Goal: Transaction & Acquisition: Purchase product/service

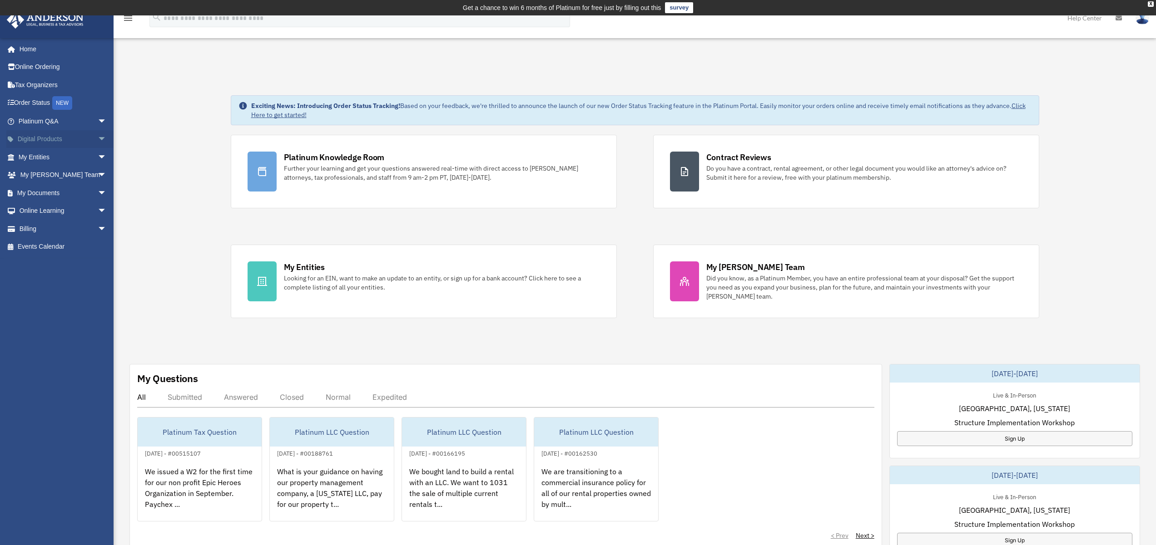
click at [98, 138] on span "arrow_drop_down" at bounding box center [107, 139] width 18 height 19
click at [98, 225] on span "arrow_drop_down" at bounding box center [107, 229] width 18 height 19
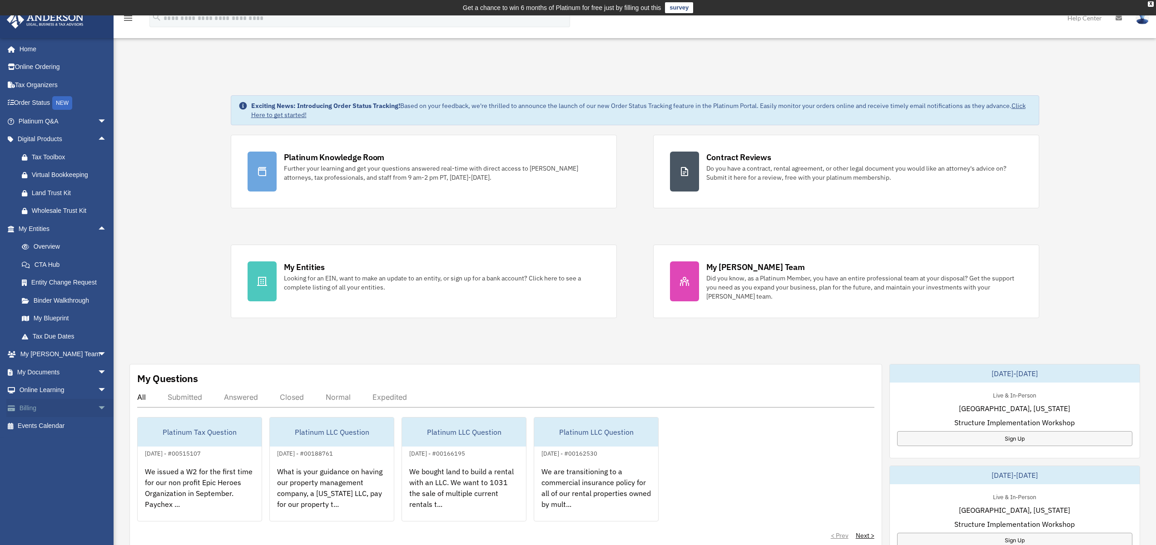
click at [98, 413] on span "arrow_drop_down" at bounding box center [107, 408] width 18 height 19
click at [42, 428] on link "$ Open Invoices" at bounding box center [67, 426] width 108 height 19
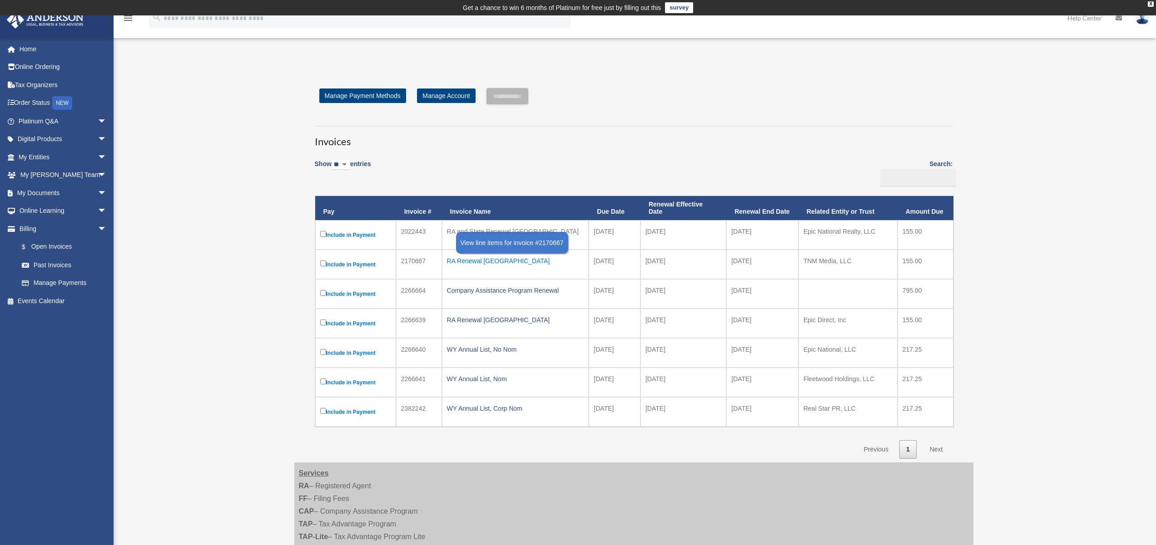
click at [470, 257] on div "RA Renewal [GEOGRAPHIC_DATA]" at bounding box center [515, 261] width 137 height 13
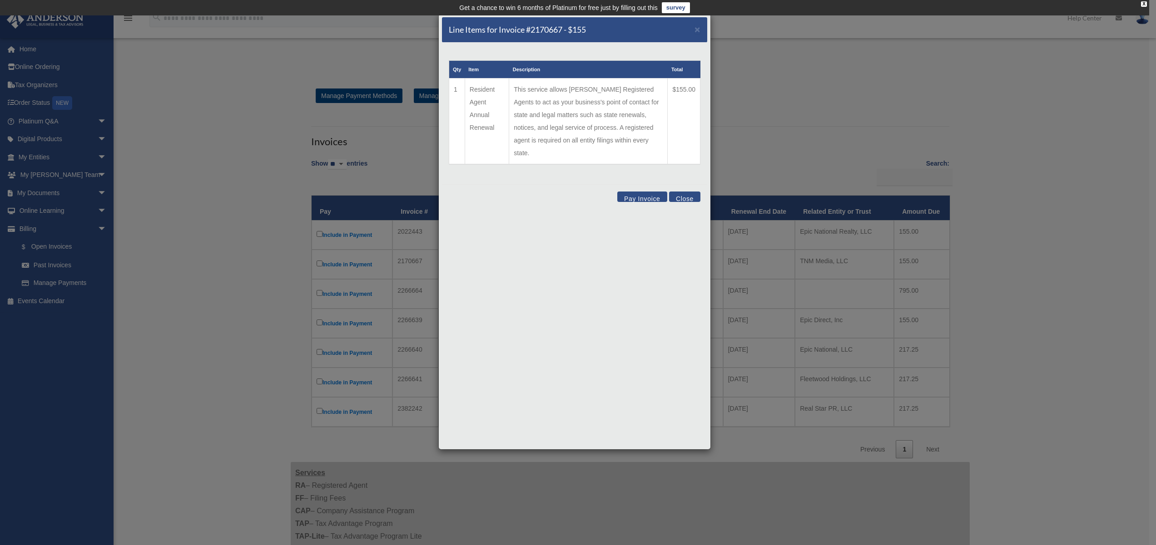
click at [632, 192] on button "Pay Invoice" at bounding box center [642, 197] width 50 height 10
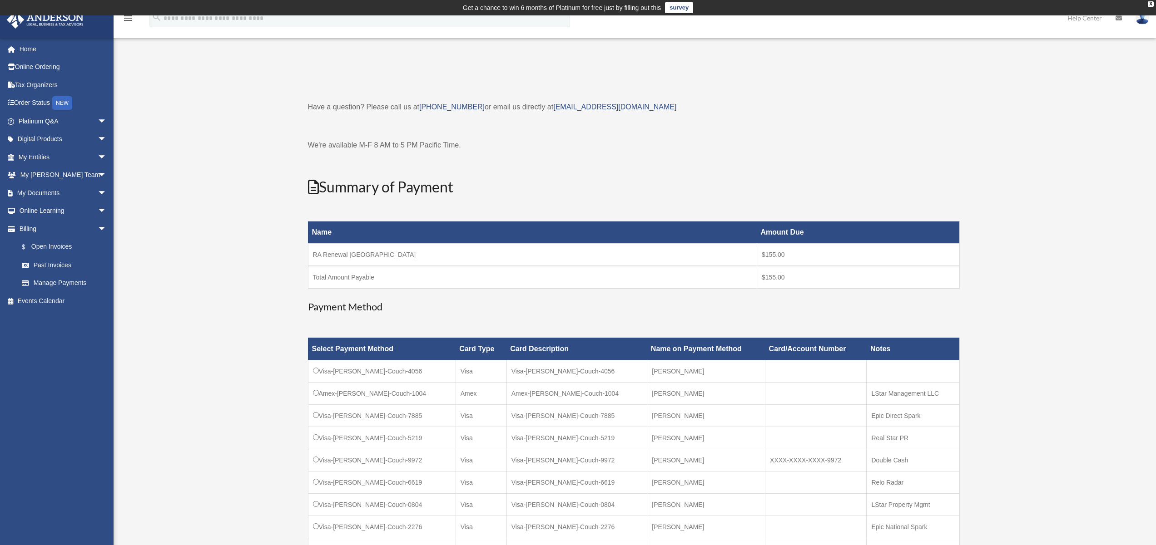
scroll to position [174, 0]
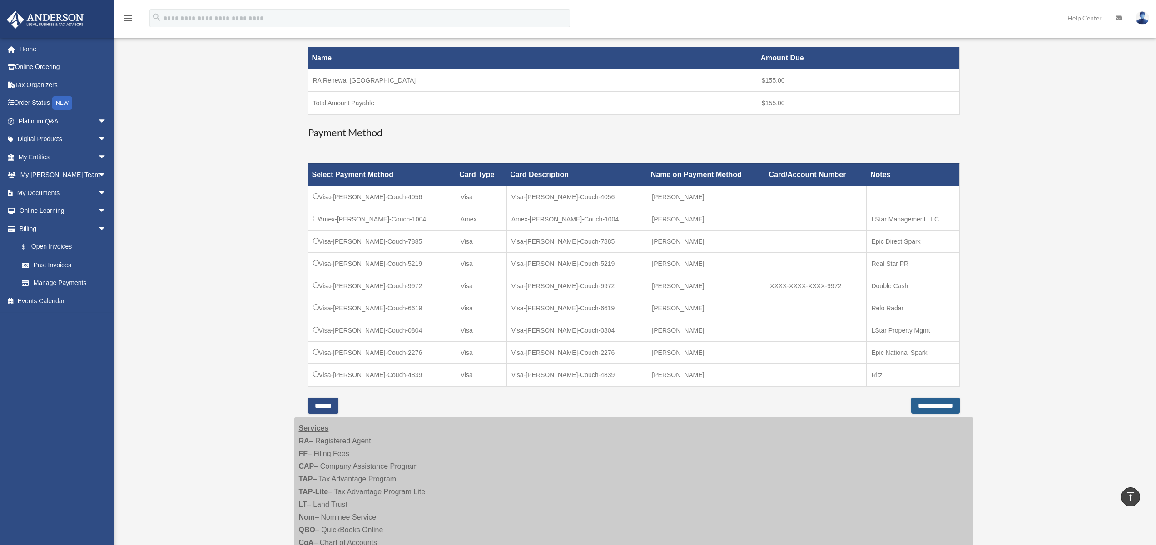
click at [933, 402] on input "**********" at bounding box center [935, 406] width 49 height 16
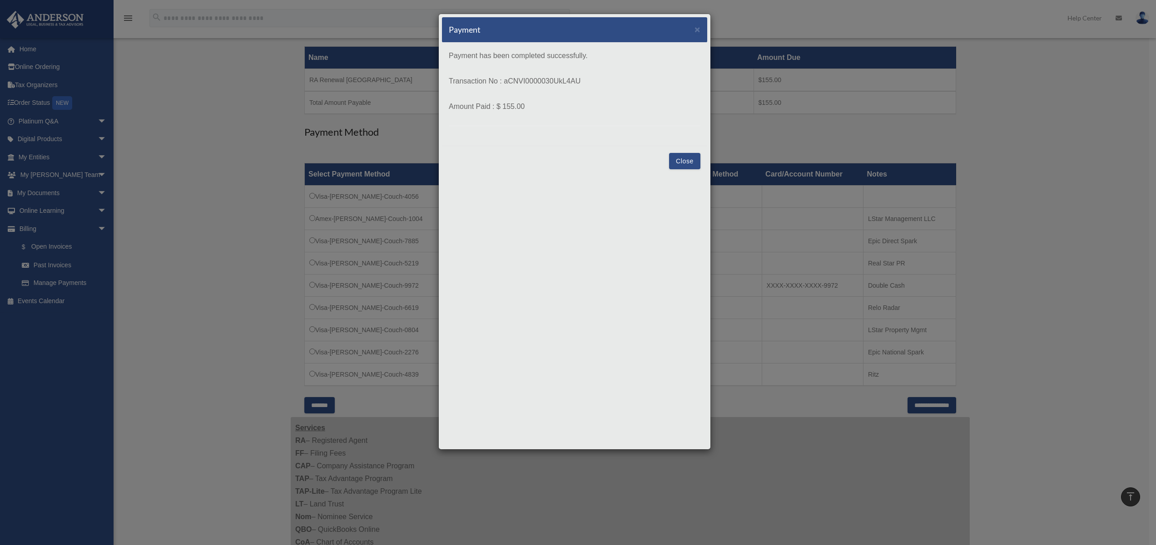
click at [689, 159] on button "Close" at bounding box center [684, 161] width 31 height 16
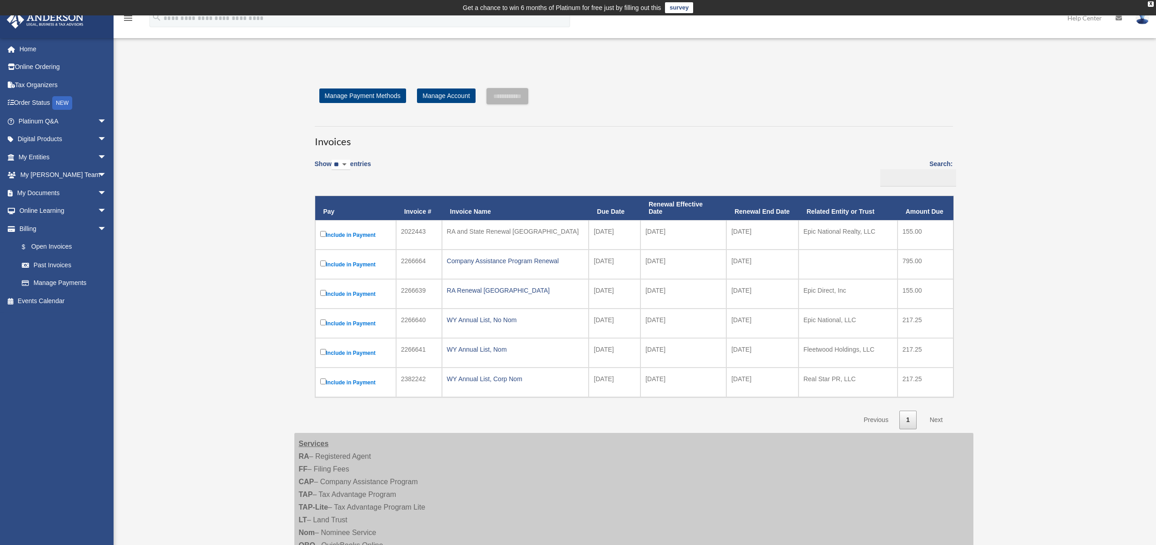
scroll to position [174, 0]
